Goal: Information Seeking & Learning: Learn about a topic

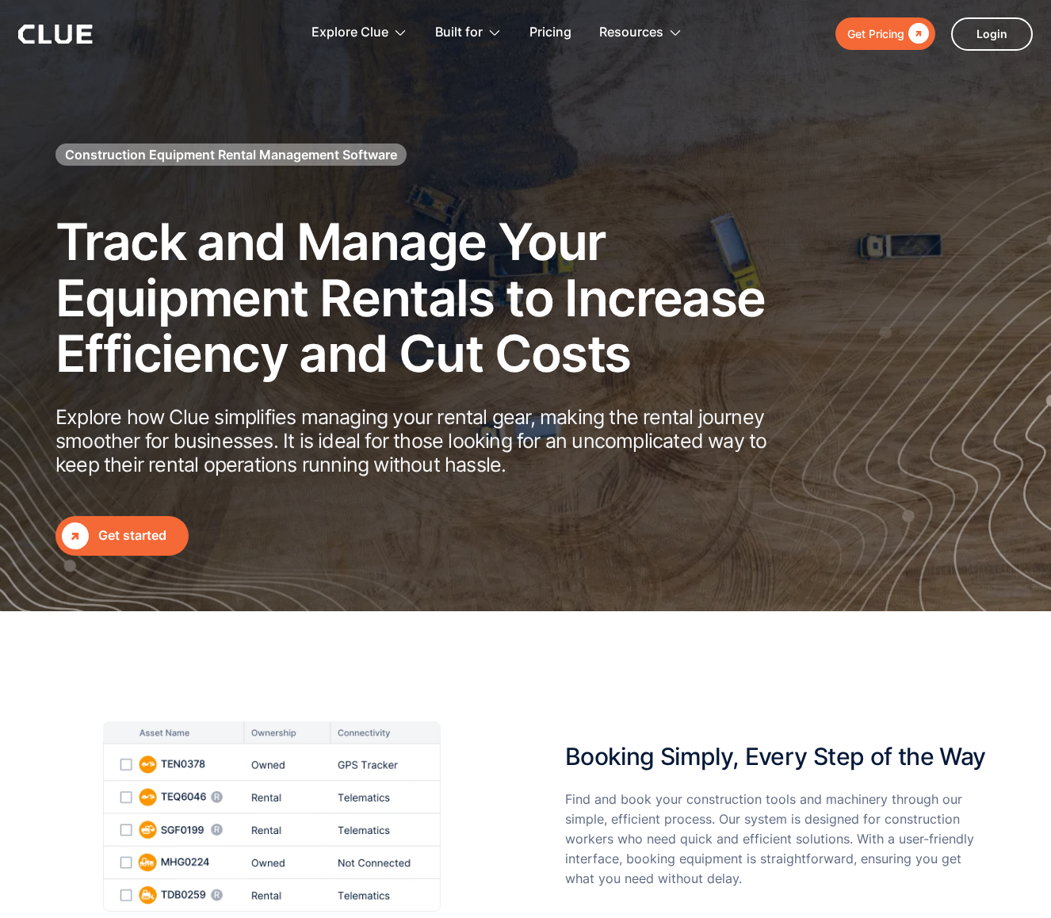
scroll to position [5, 0]
click at [202, 151] on h1 "Construction Equipment Rental Management Software" at bounding box center [231, 154] width 332 height 17
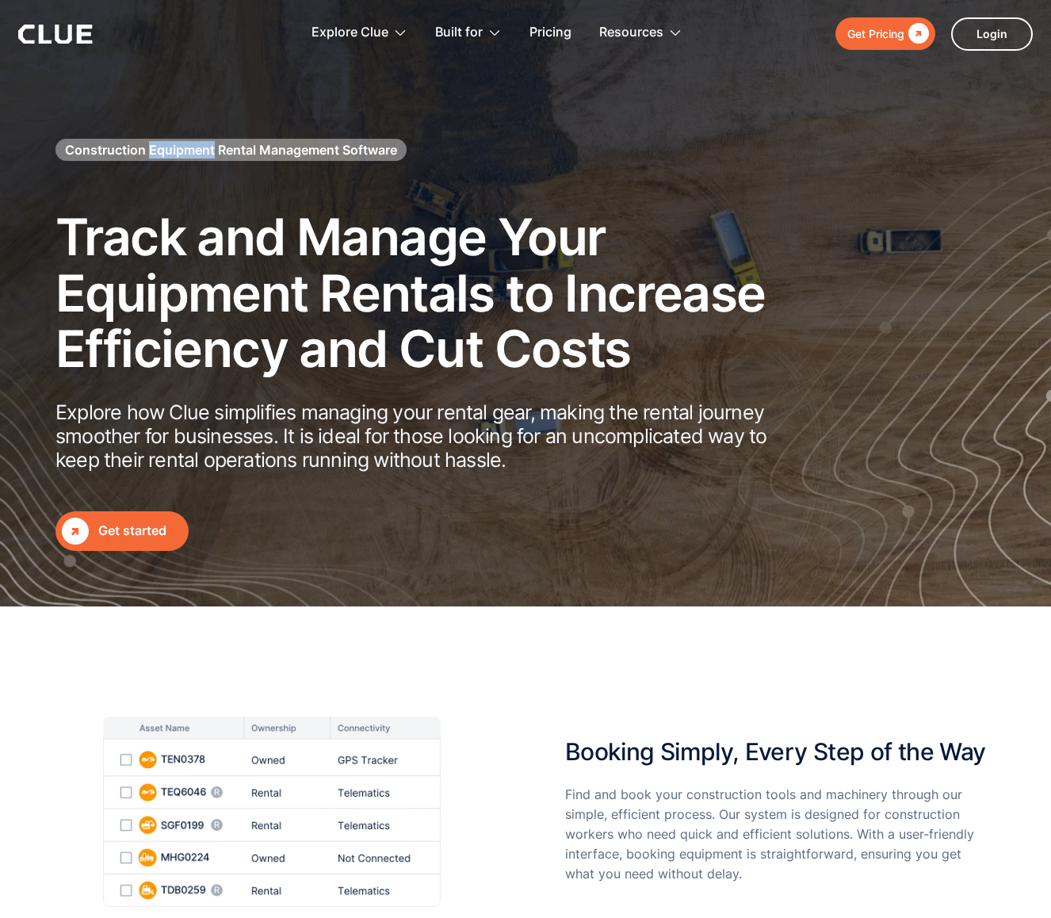
click at [202, 151] on h1 "Construction Equipment Rental Management Software" at bounding box center [231, 149] width 332 height 17
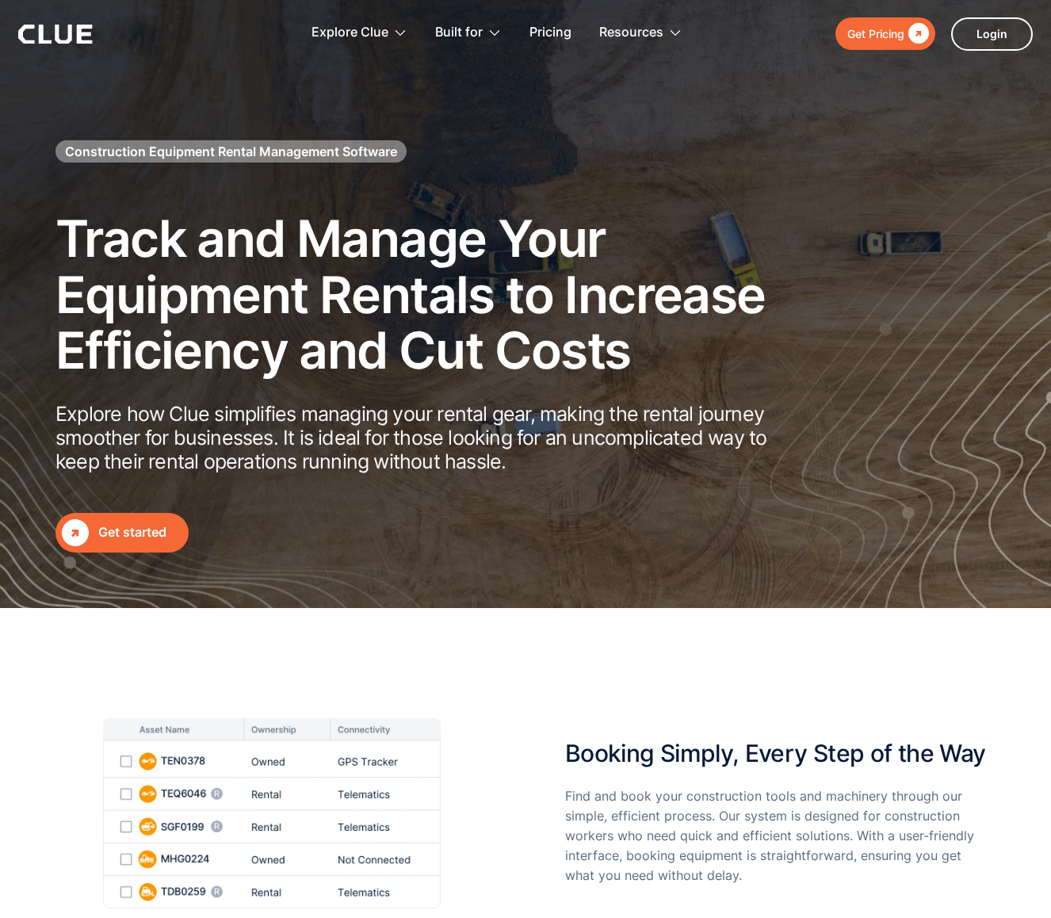
click at [668, 191] on div "Construction Equipment Rental Management Software Track and Manage Your Equipme…" at bounding box center [432, 332] width 753 height 439
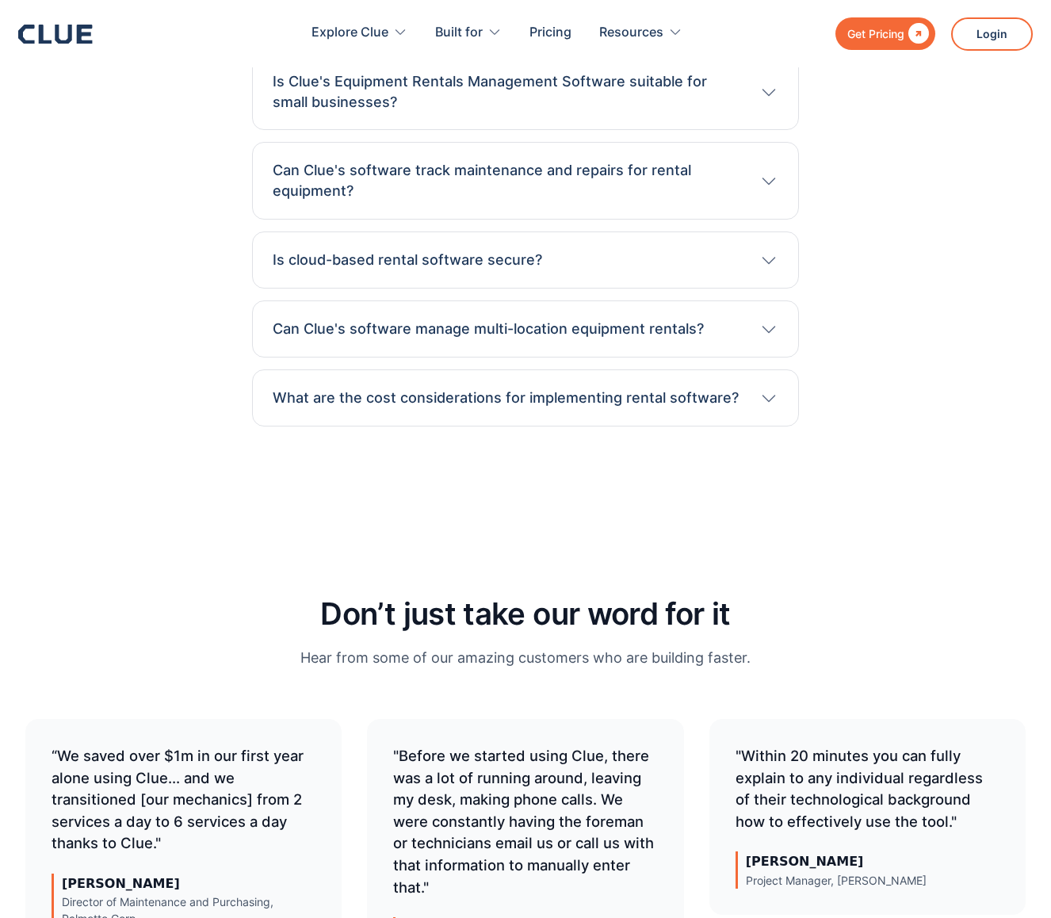
scroll to position [5515, 0]
